Goal: Find specific page/section: Find specific page/section

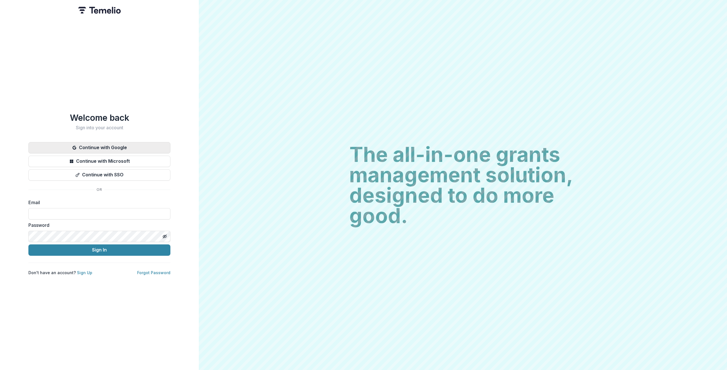
click at [110, 145] on button "Continue with Google" at bounding box center [99, 147] width 142 height 11
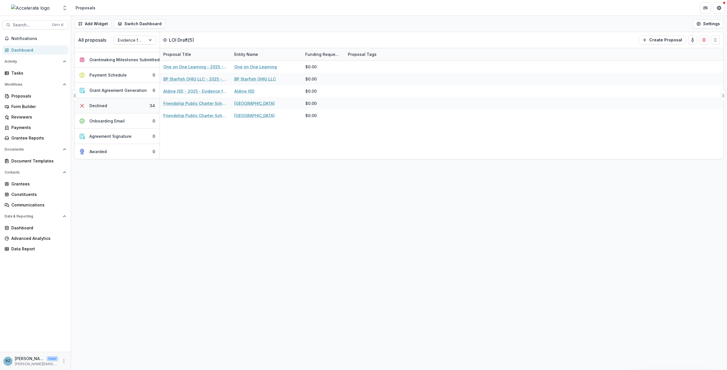
scroll to position [198, 0]
click at [160, 299] on div "Add Widget Switch Dashboard Proposals Default New Dashboard Settings All propos…" at bounding box center [399, 193] width 656 height 355
click at [211, 225] on div "Add Widget Switch Dashboard Proposals Default New Dashboard Settings All propos…" at bounding box center [399, 193] width 656 height 355
click at [26, 97] on div "Proposals" at bounding box center [37, 96] width 53 height 6
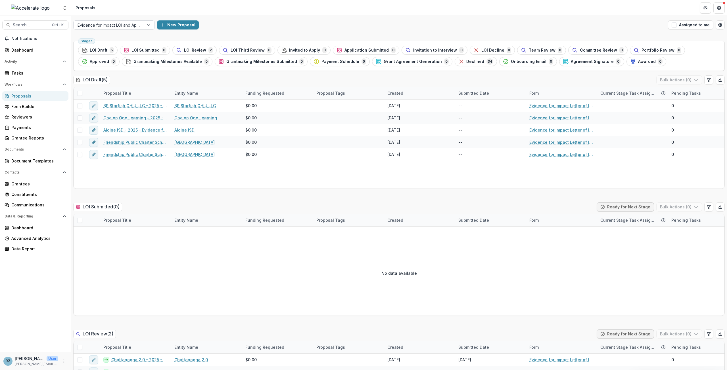
click at [110, 26] on div at bounding box center [108, 25] width 63 height 7
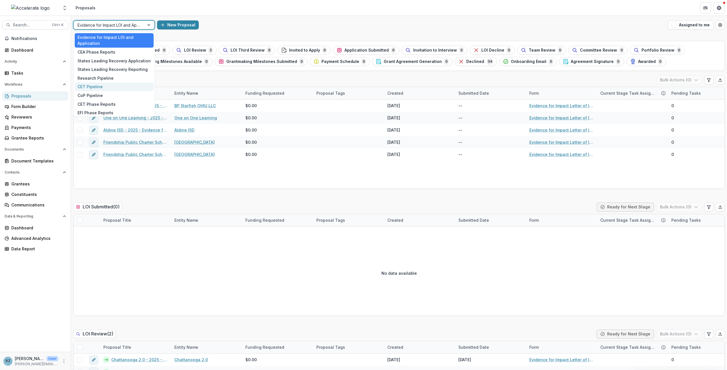
click at [107, 87] on div "CET Pipeline" at bounding box center [114, 87] width 79 height 9
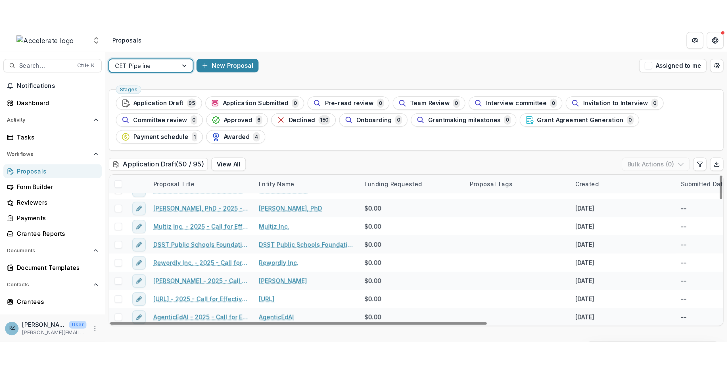
scroll to position [67, 0]
